Goal: Task Accomplishment & Management: Manage account settings

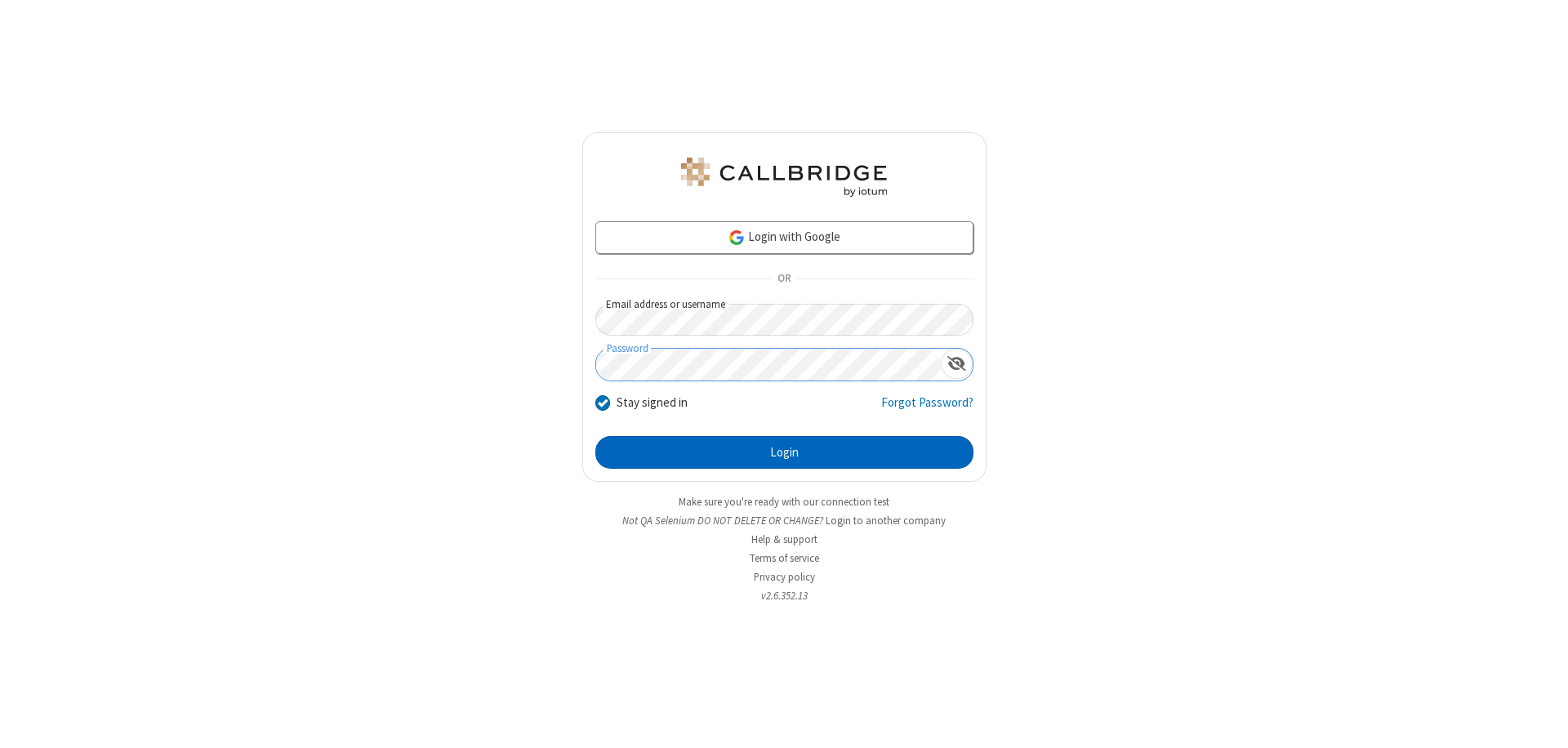
click at [784, 452] on button "Login" at bounding box center [784, 452] width 378 height 33
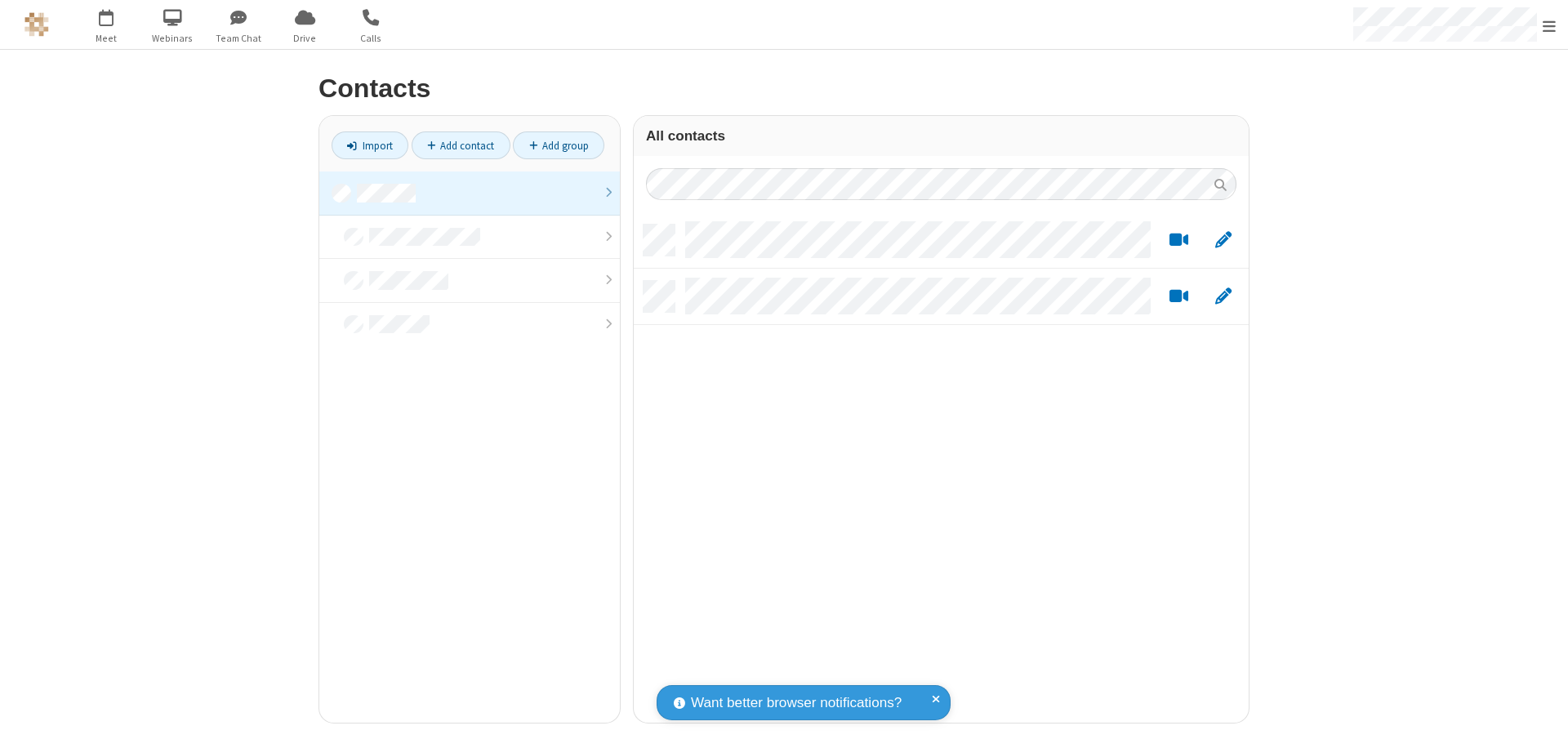
scroll to position [498, 603]
click at [470, 192] on link at bounding box center [469, 193] width 300 height 44
click at [370, 145] on link "Import" at bounding box center [370, 144] width 77 height 27
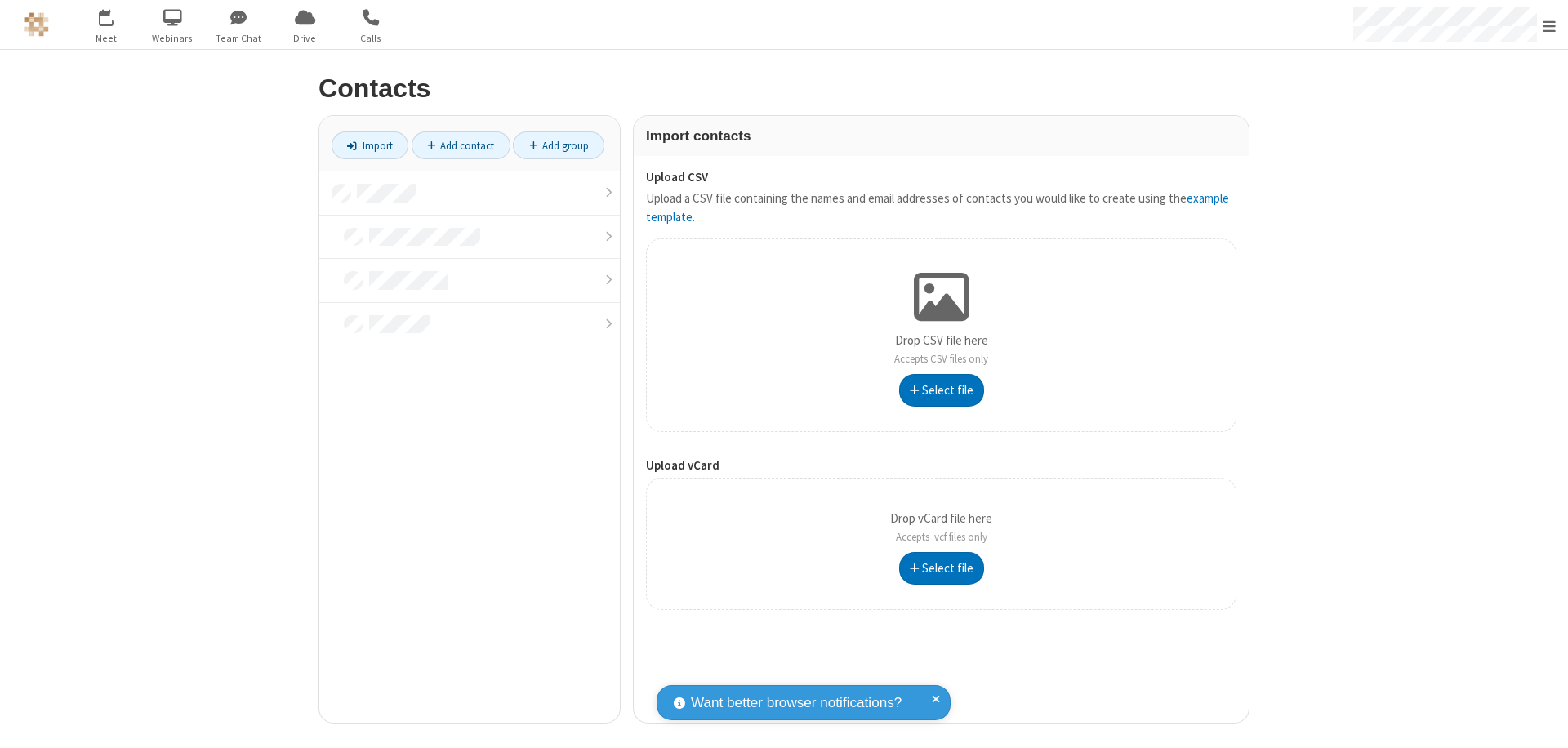
type input "C:\fakepath\address_book_contacts.csv"
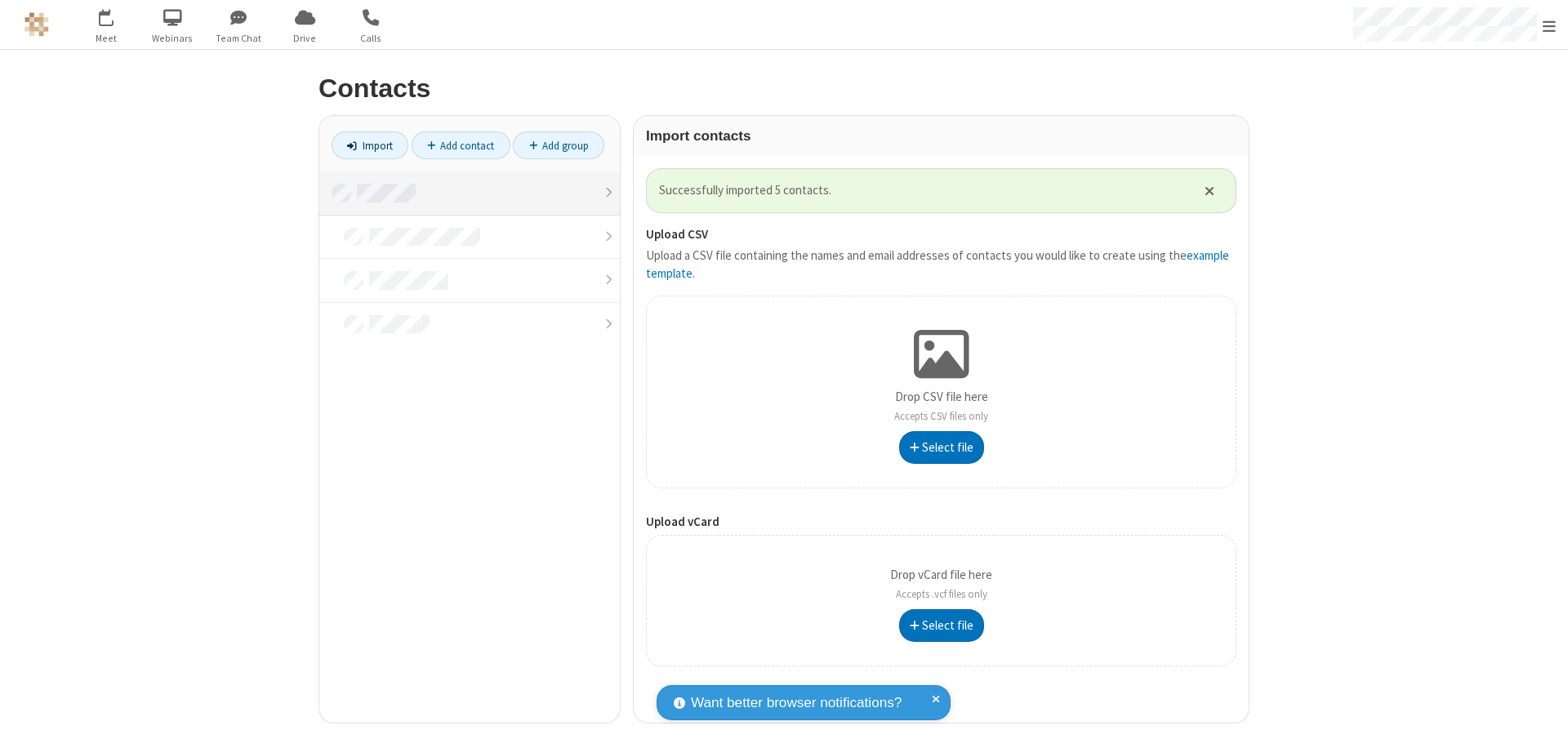
click at [470, 192] on link at bounding box center [469, 193] width 300 height 44
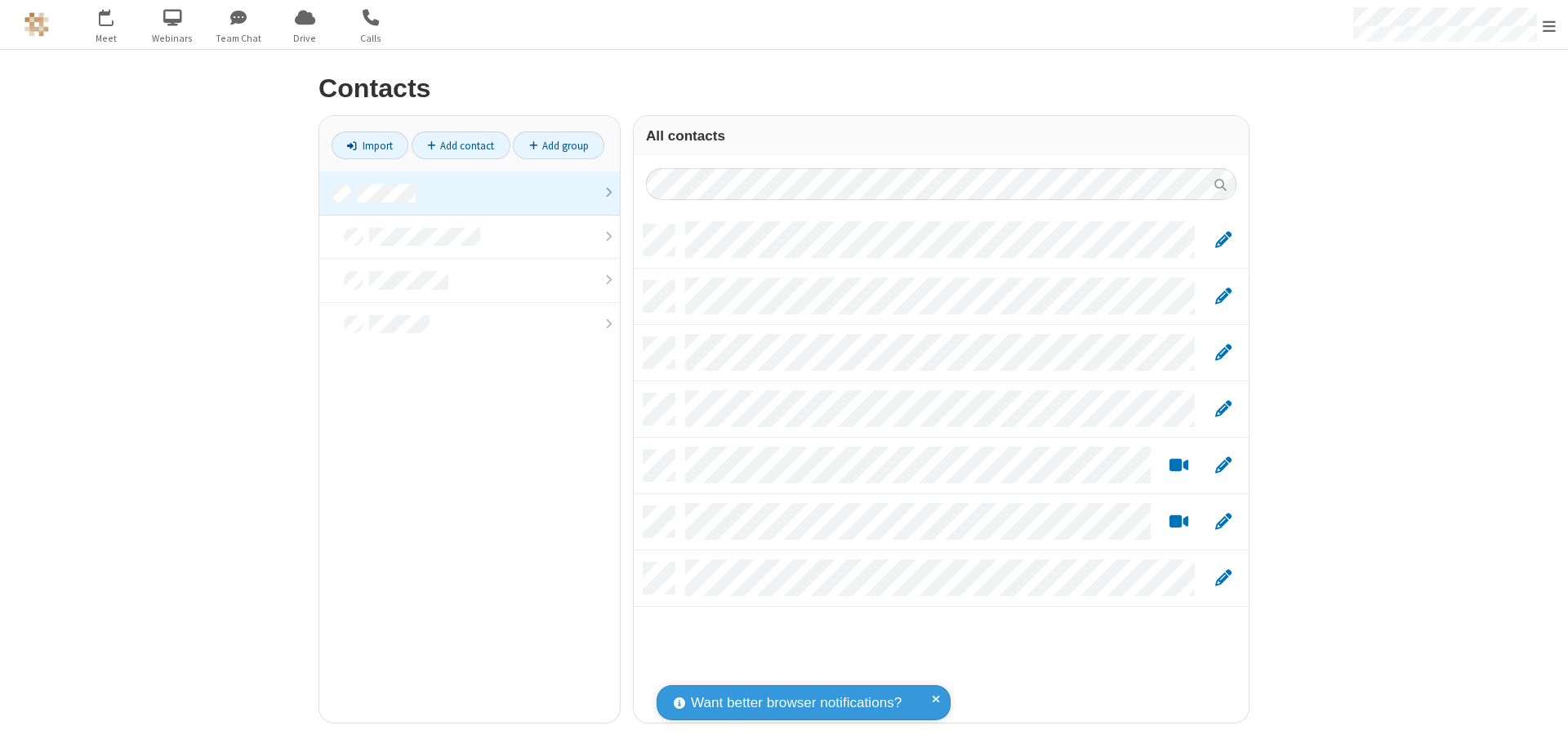
scroll to position [498, 603]
